Goal: Information Seeking & Learning: Learn about a topic

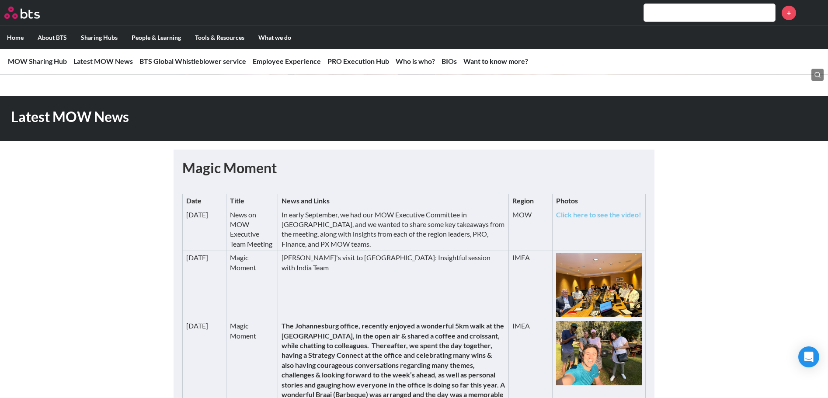
scroll to position [131, 0]
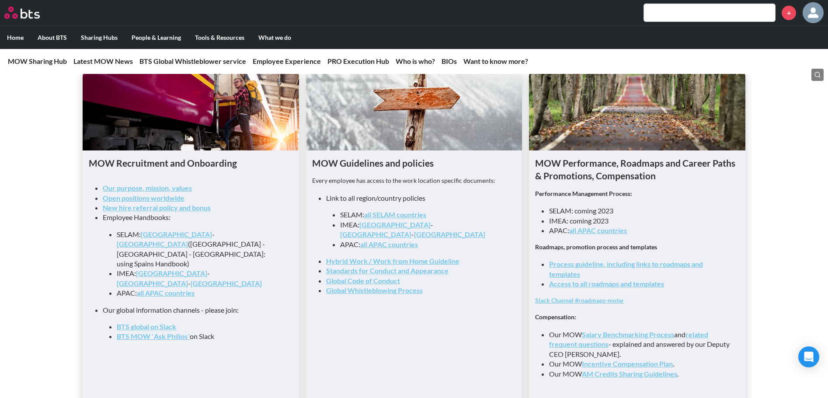
scroll to position [874, 0]
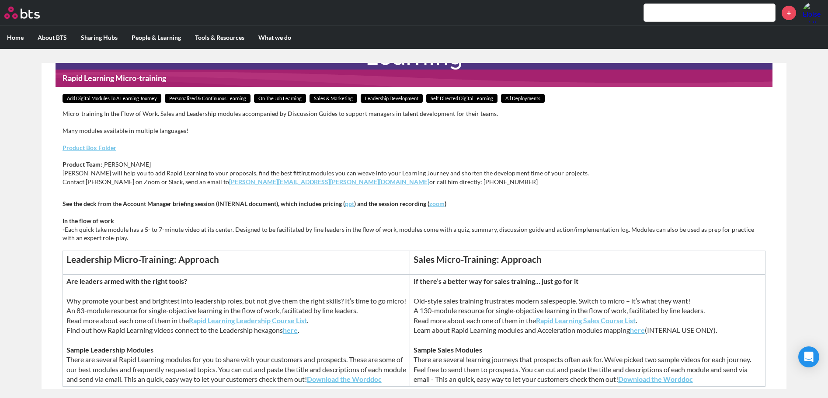
scroll to position [160, 0]
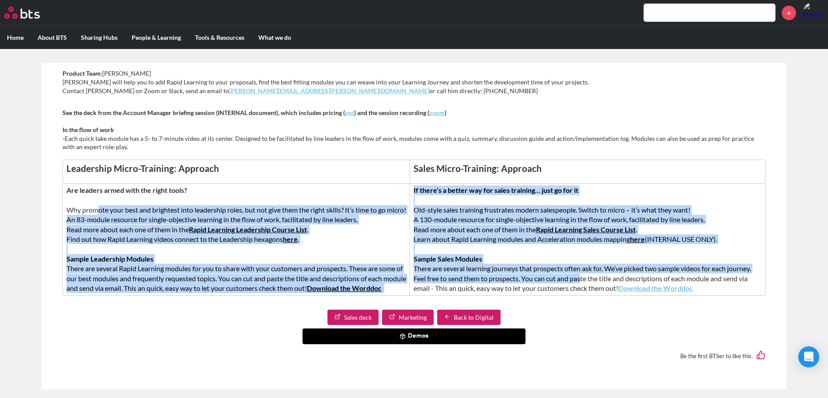
drag, startPoint x: 97, startPoint y: 209, endPoint x: 617, endPoint y: 269, distance: 523.9
click at [617, 272] on tr "Are leaders armed with the right tools? Why promote your best and brightest int…" at bounding box center [413, 239] width 703 height 111
